Goal: Navigation & Orientation: Find specific page/section

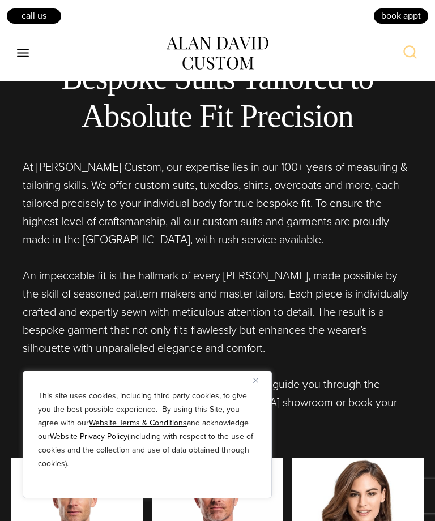
click at [261, 387] on button "Close" at bounding box center [260, 381] width 14 height 14
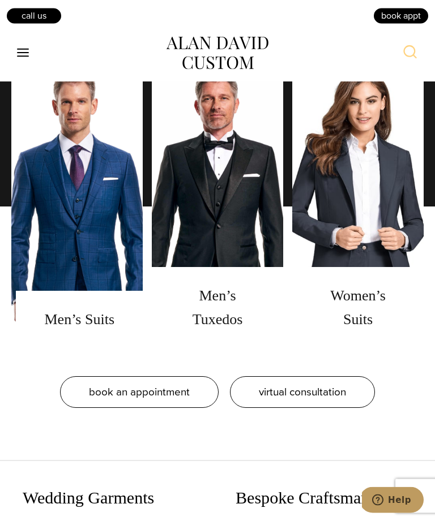
scroll to position [900, 0]
click at [101, 348] on link "men's suits" at bounding box center [76, 206] width 131 height 283
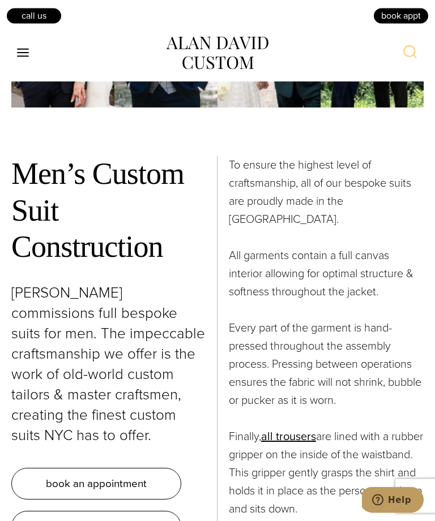
scroll to position [4461, 0]
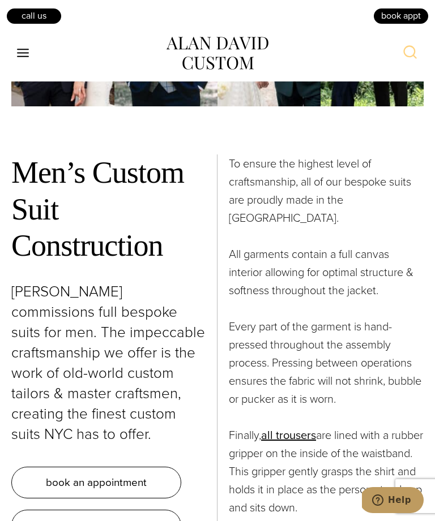
click at [23, 51] on icon "Toggle Menu" at bounding box center [23, 53] width 14 height 14
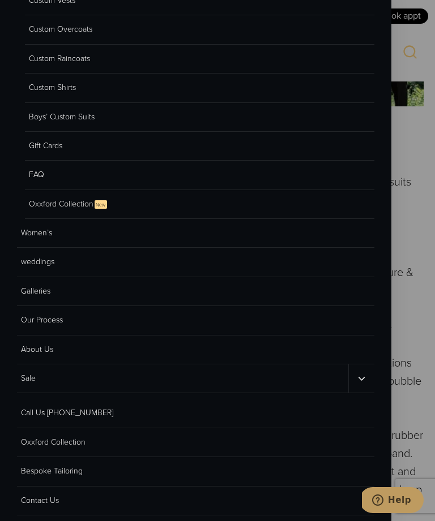
scroll to position [185, 0]
click at [57, 294] on link "Galleries" at bounding box center [195, 292] width 357 height 29
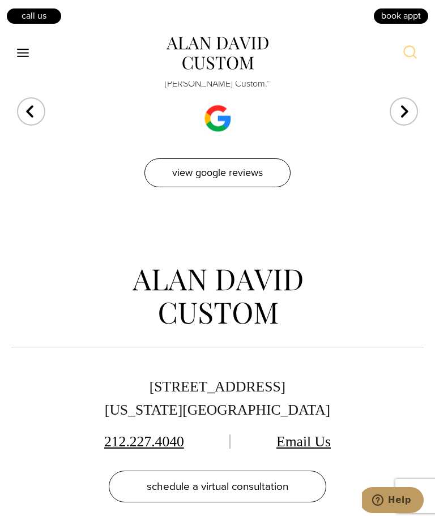
scroll to position [4531, 0]
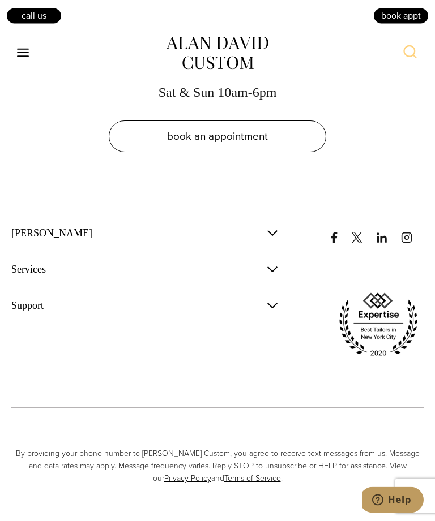
click at [278, 241] on span "button" at bounding box center [272, 234] width 14 height 14
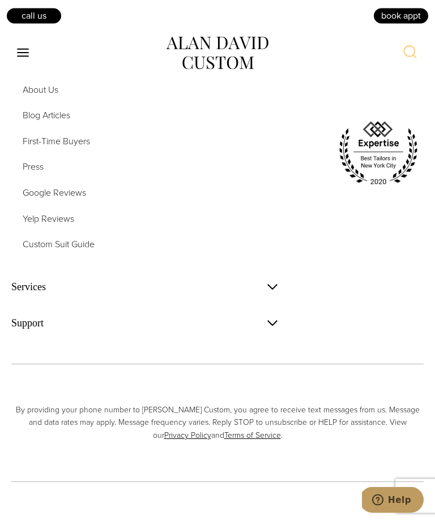
scroll to position [5239, 0]
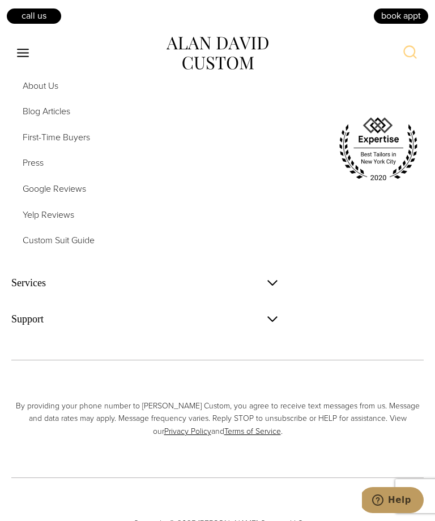
click at [71, 221] on span "Yelp Reviews" at bounding box center [48, 214] width 51 height 13
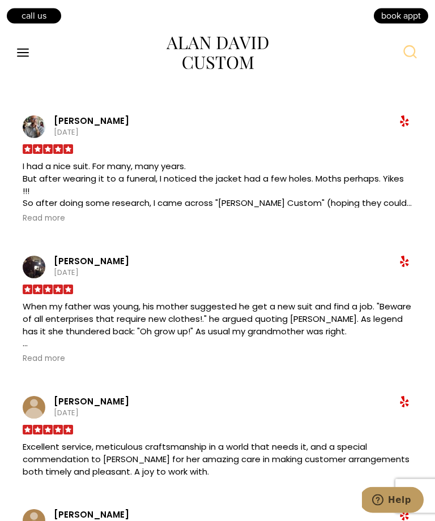
scroll to position [907, 0]
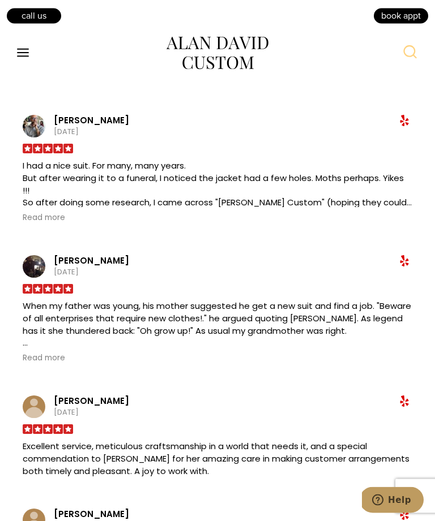
click at [61, 221] on span "Read more" at bounding box center [44, 218] width 42 height 11
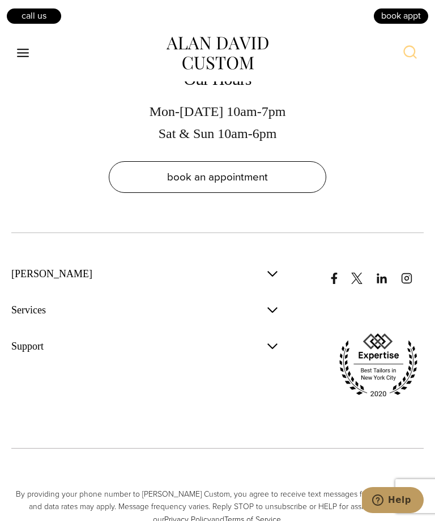
scroll to position [2494, 0]
